Goal: Find specific page/section: Find specific page/section

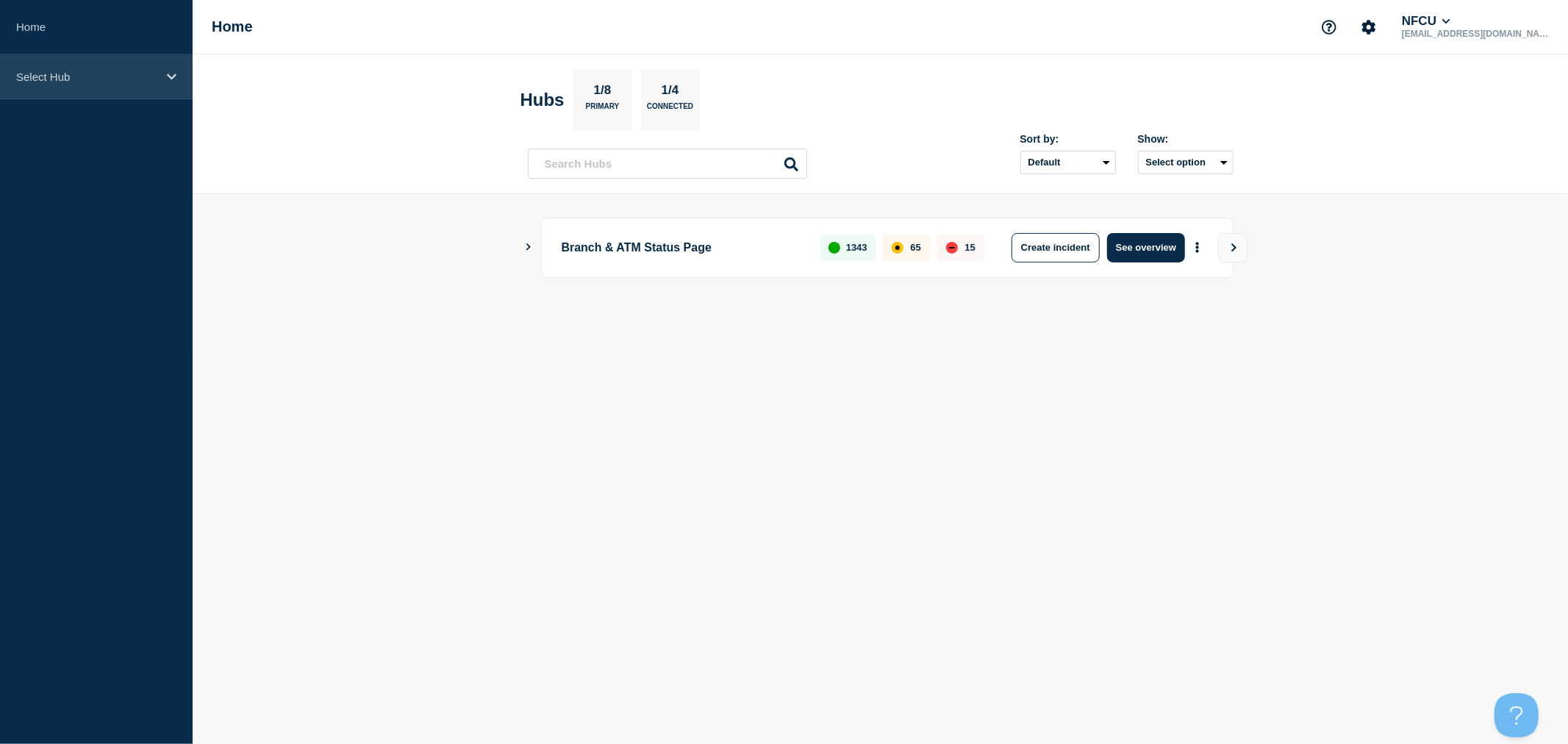
click at [144, 77] on p "Select Hub" at bounding box center [86, 76] width 141 height 13
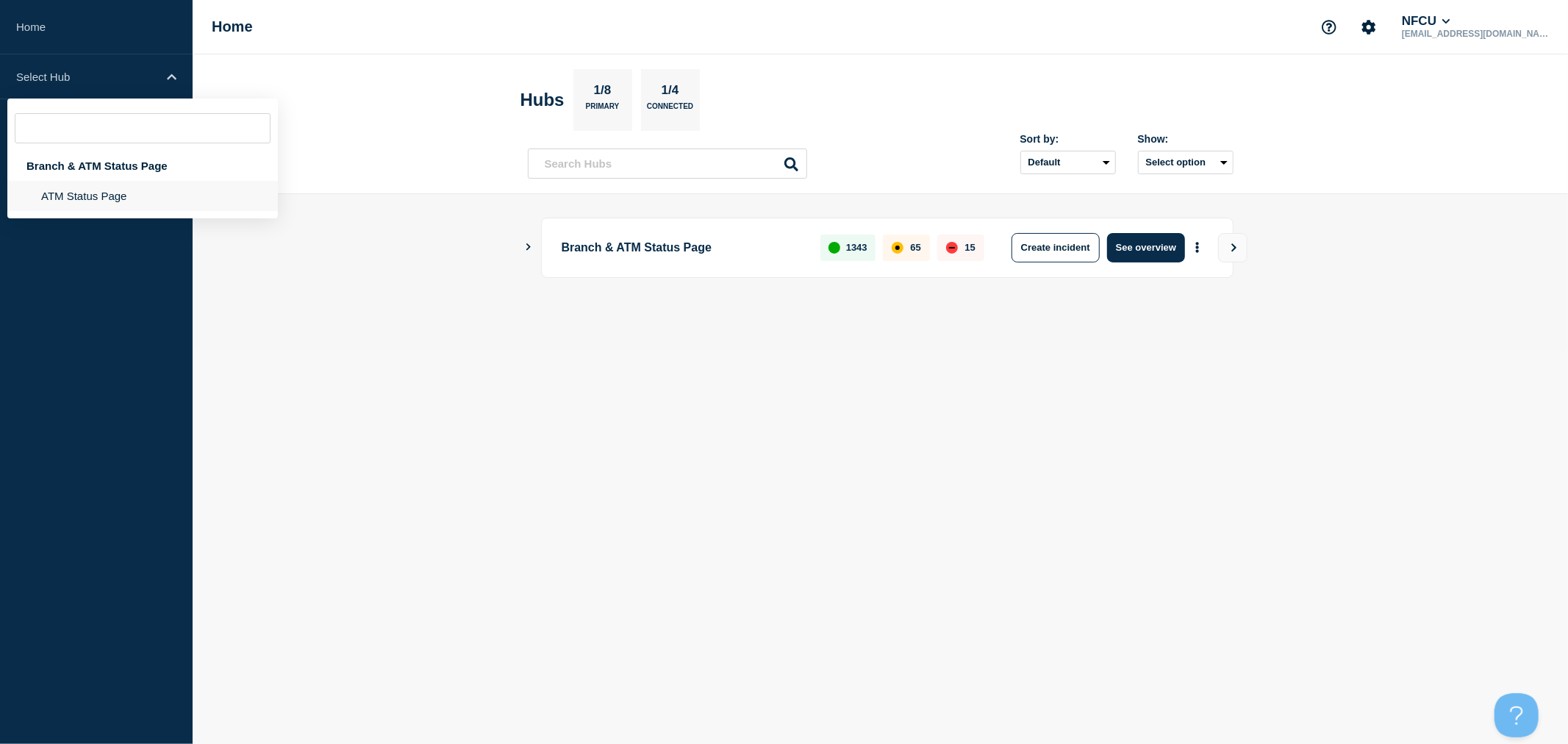
click at [69, 192] on li "ATM Status Page" at bounding box center [142, 196] width 270 height 31
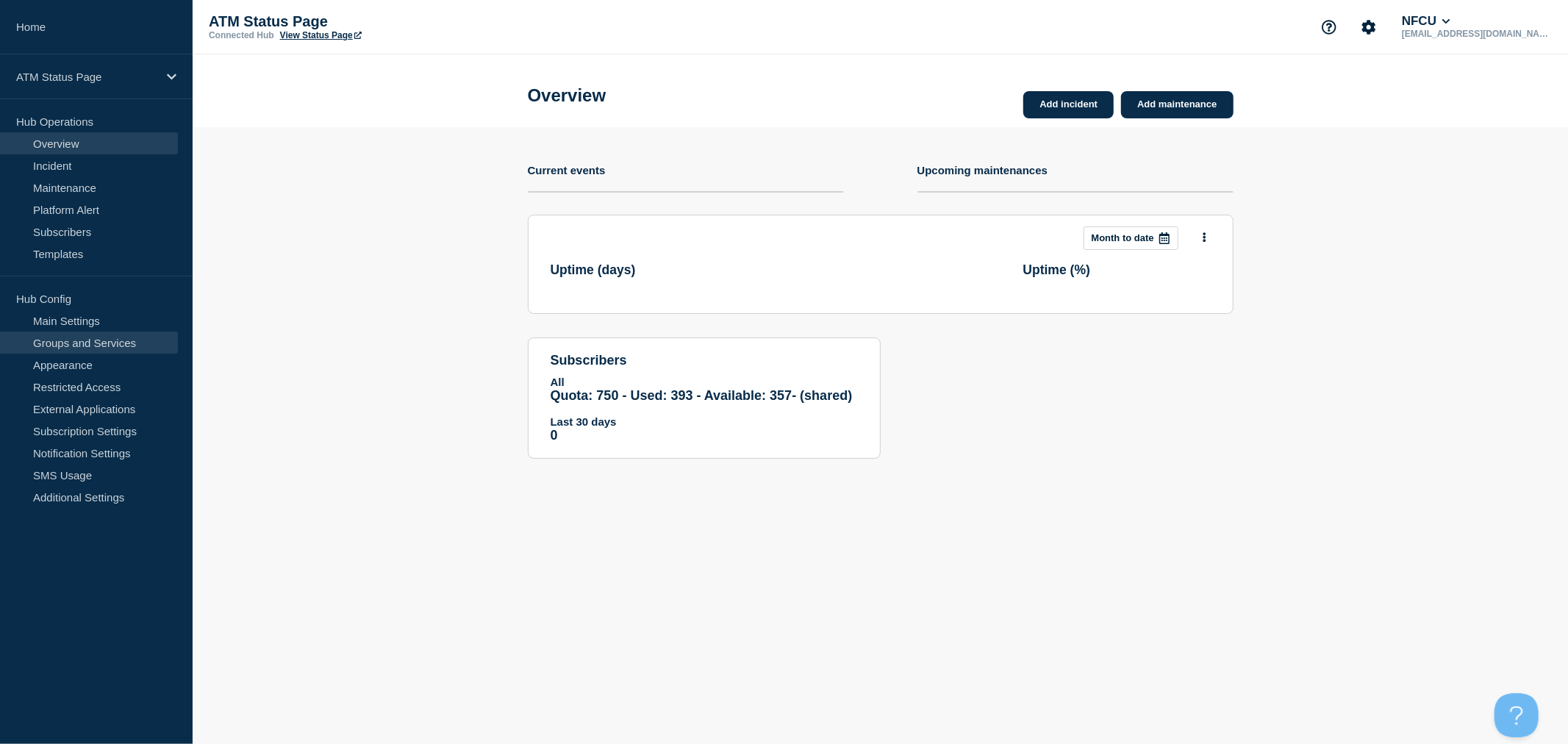
click at [98, 348] on link "Groups and Services" at bounding box center [89, 342] width 178 height 22
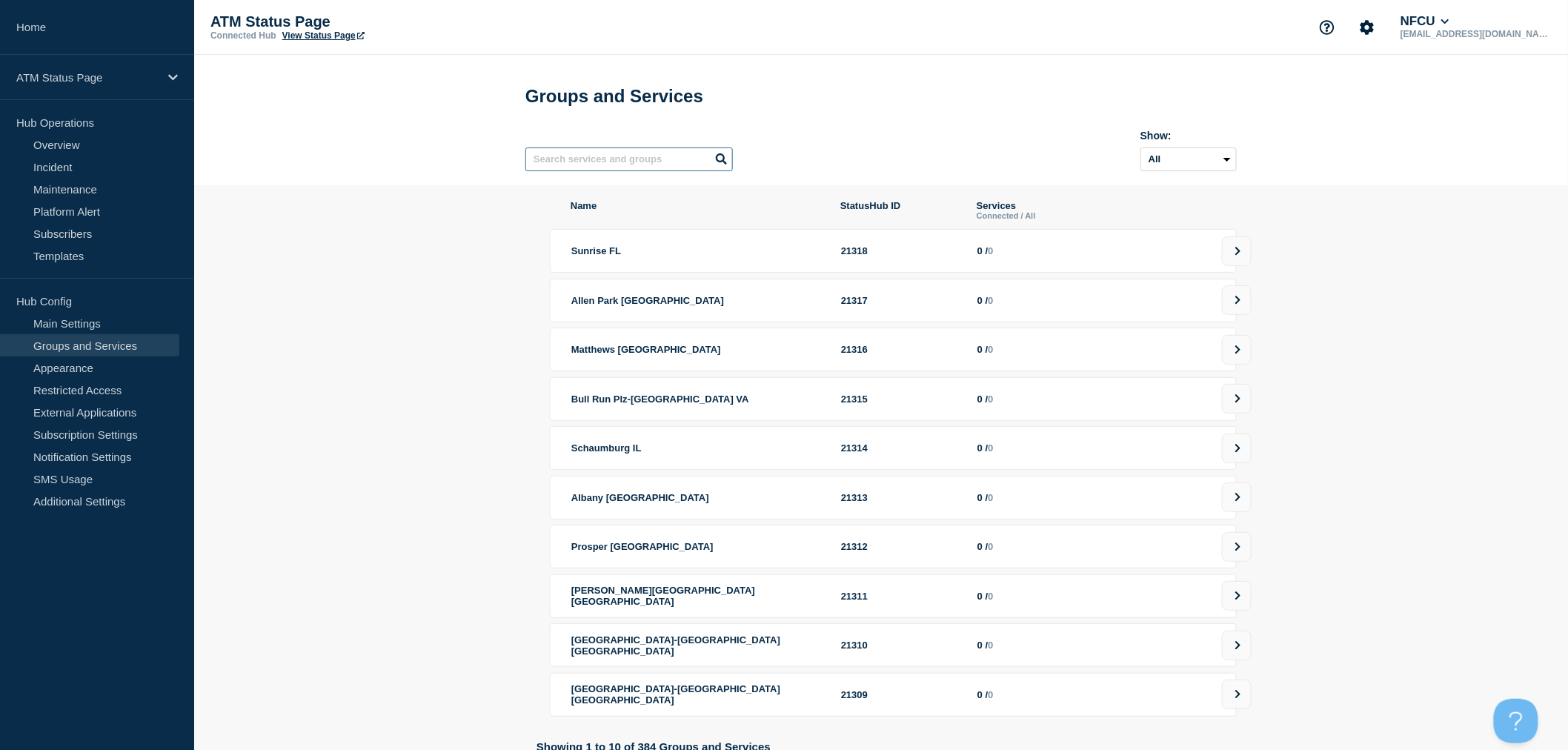
click at [541, 167] on input "text" at bounding box center [629, 160] width 208 height 24
type input "albany"
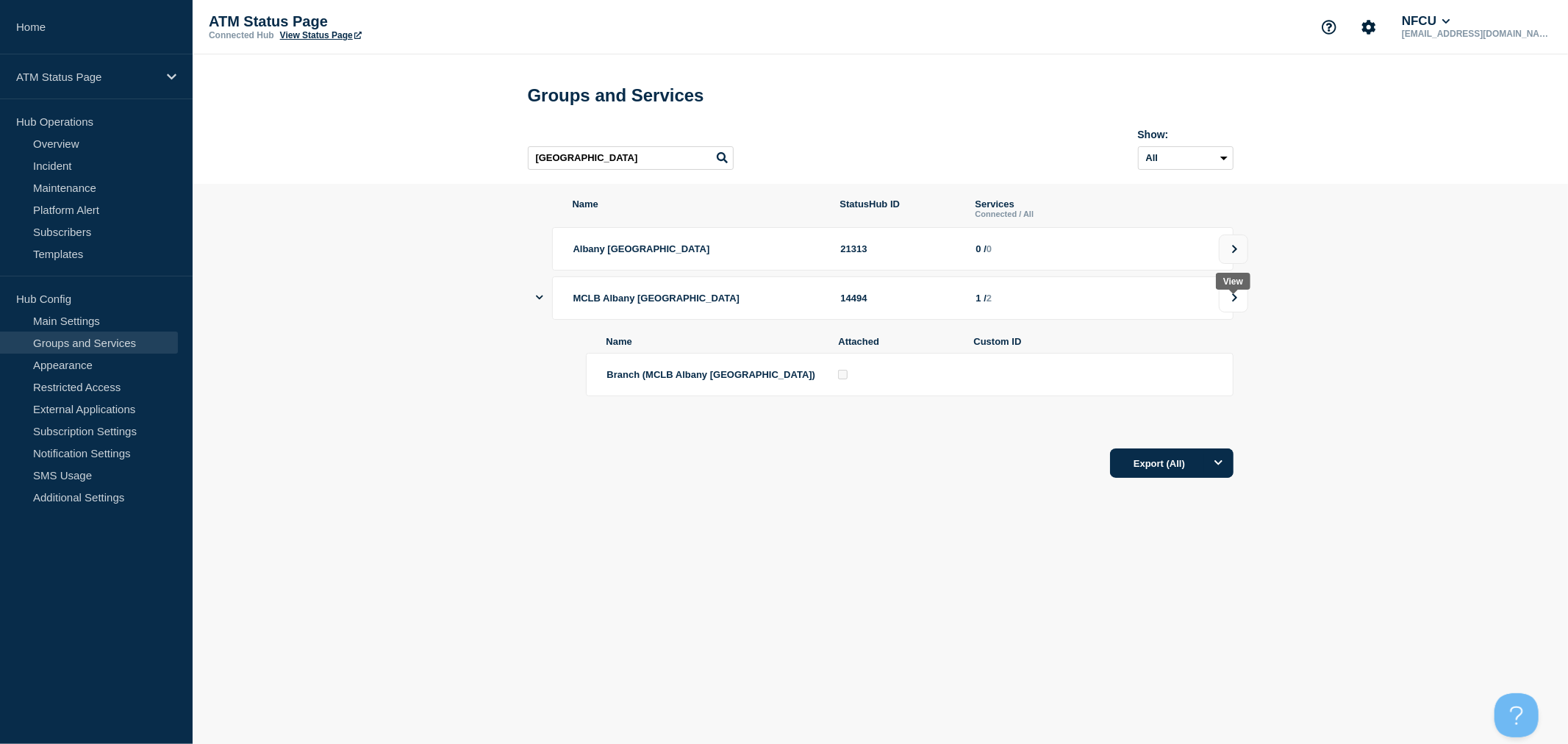
click at [1228, 311] on button at bounding box center [1233, 297] width 30 height 30
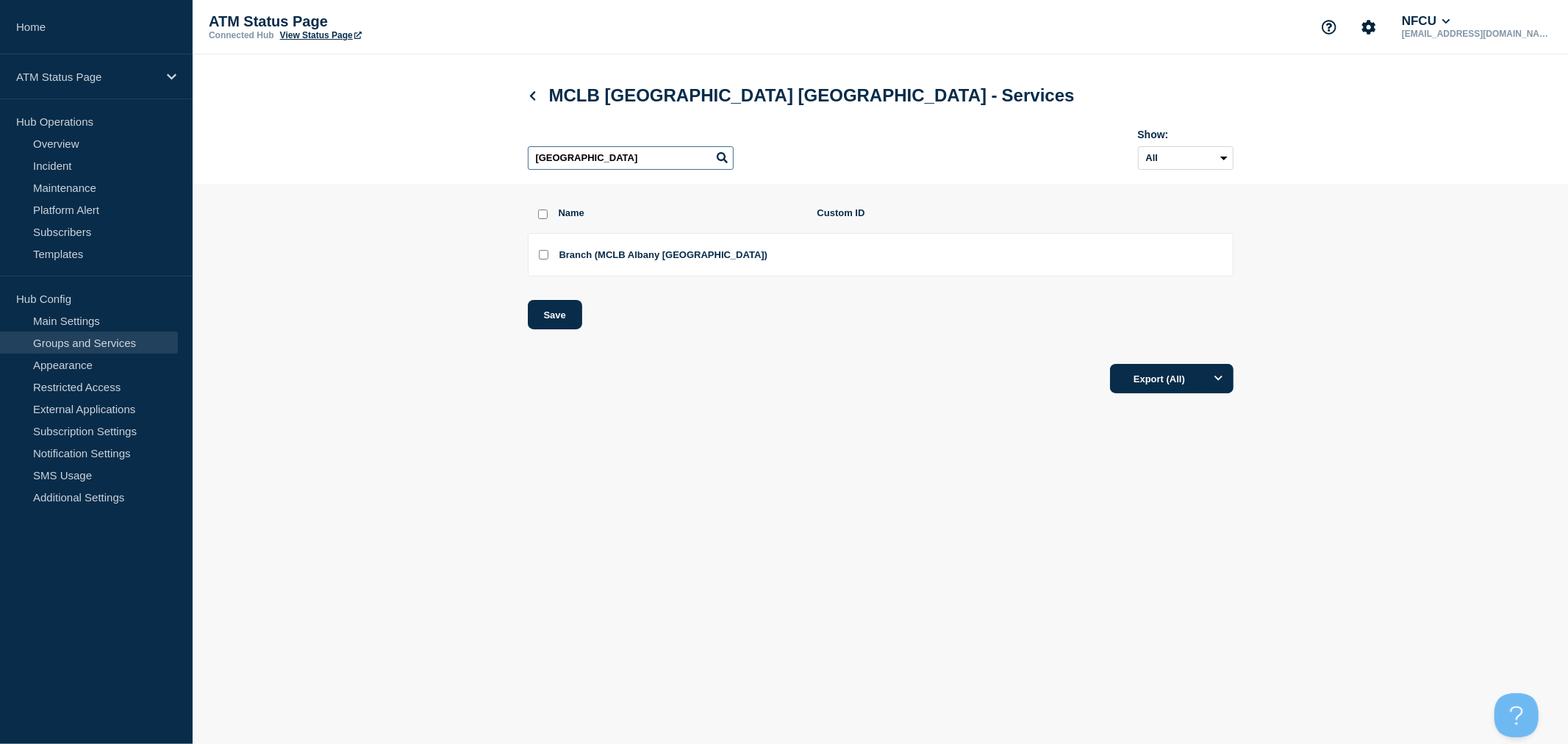
drag, startPoint x: 612, startPoint y: 163, endPoint x: 479, endPoint y: 151, distance: 133.5
click at [479, 151] on header "MCLB Albany GA - Services albany Show: All Archived Non-archived" at bounding box center [879, 119] width 1375 height 130
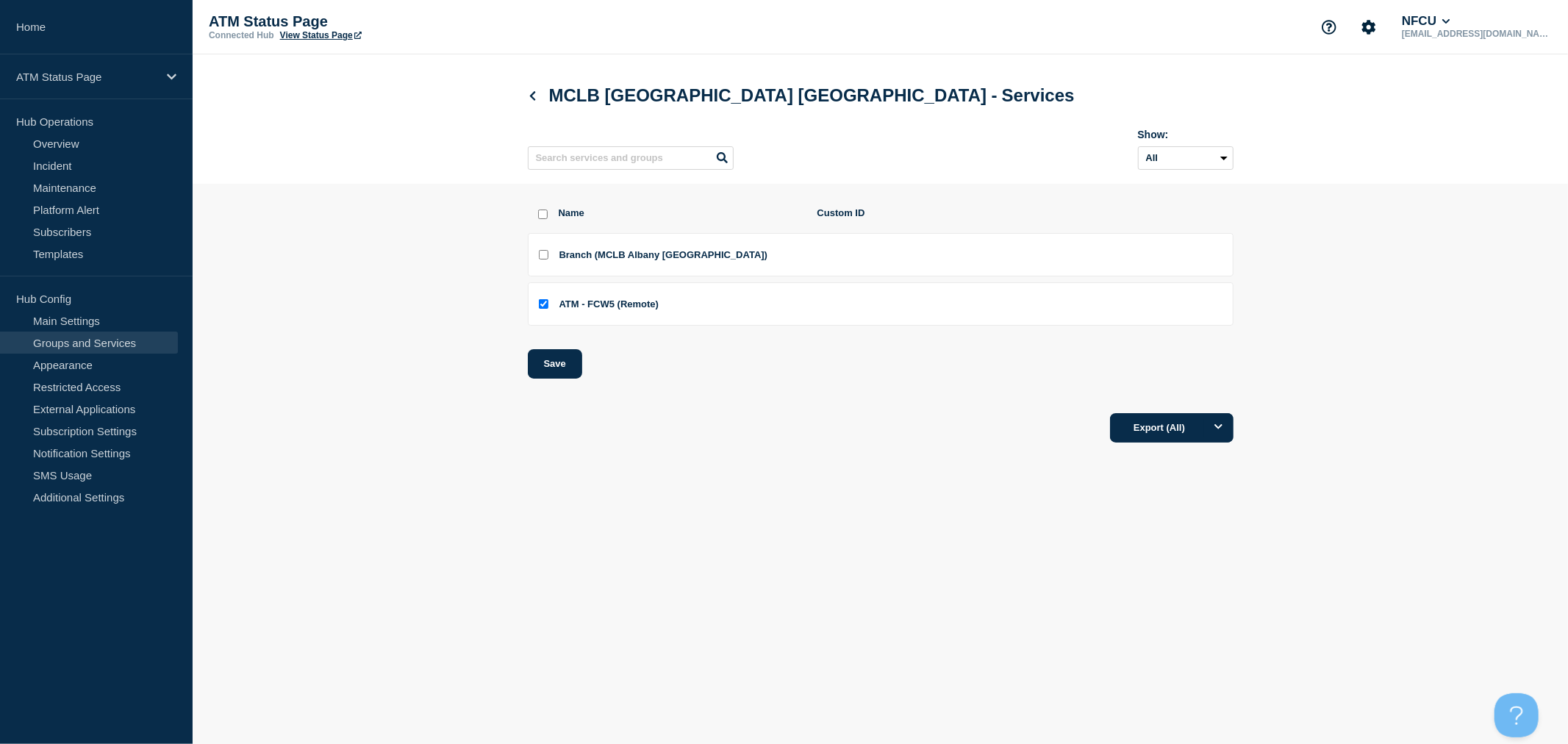
click at [765, 429] on div "Export (All)" at bounding box center [880, 423] width 706 height 42
click at [86, 90] on div "ATM Status Page" at bounding box center [96, 76] width 192 height 45
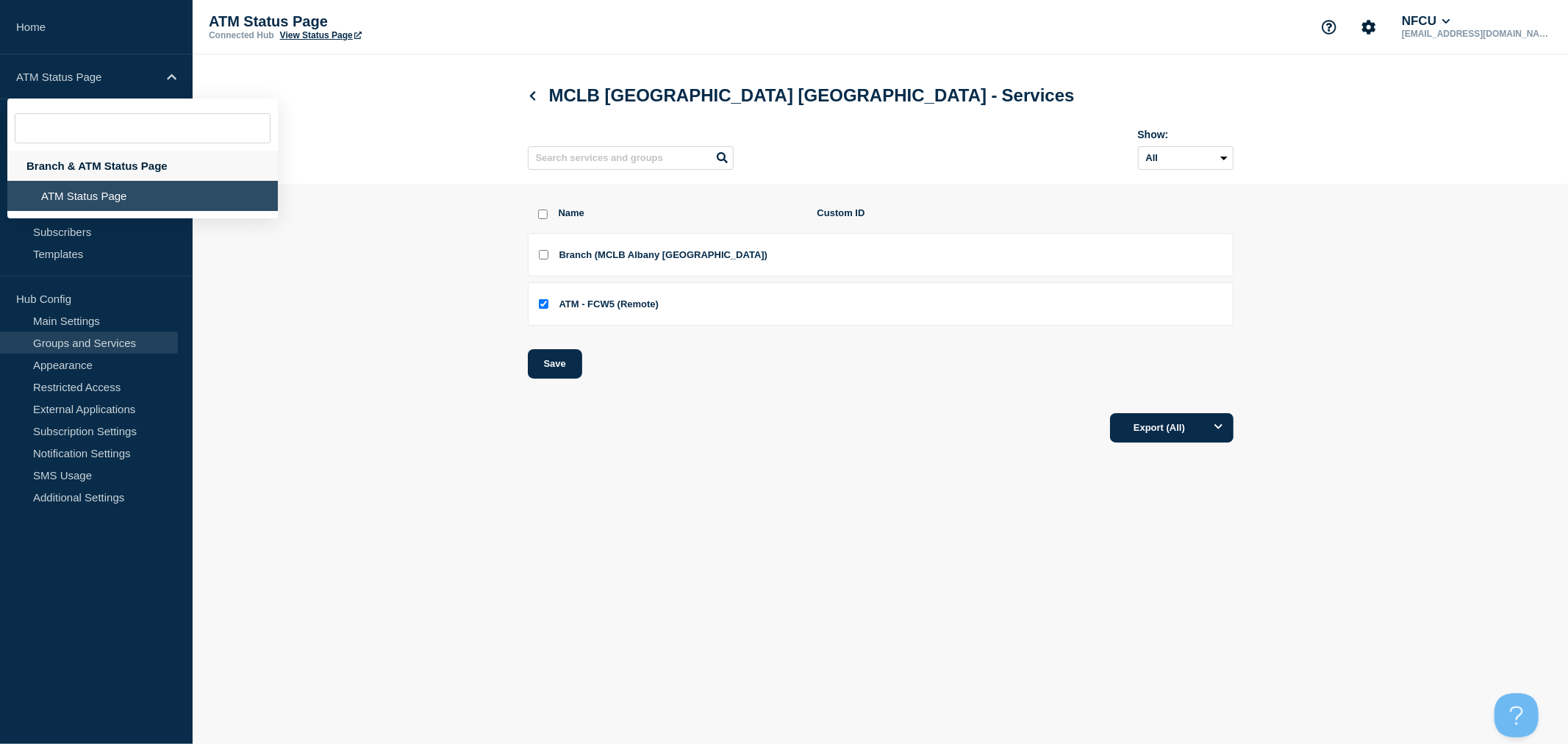
click at [110, 168] on div "Branch & ATM Status Page" at bounding box center [142, 166] width 270 height 31
